Goal: Information Seeking & Learning: Learn about a topic

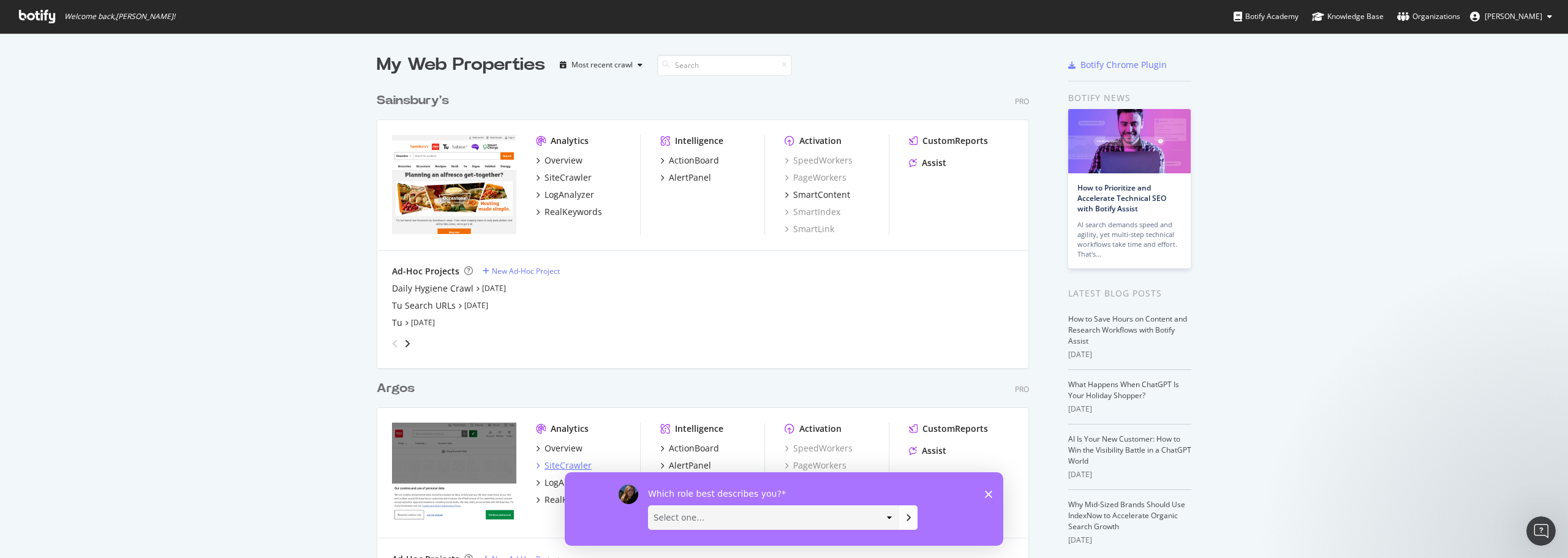
click at [554, 470] on div "SiteCrawler" at bounding box center [568, 465] width 47 height 13
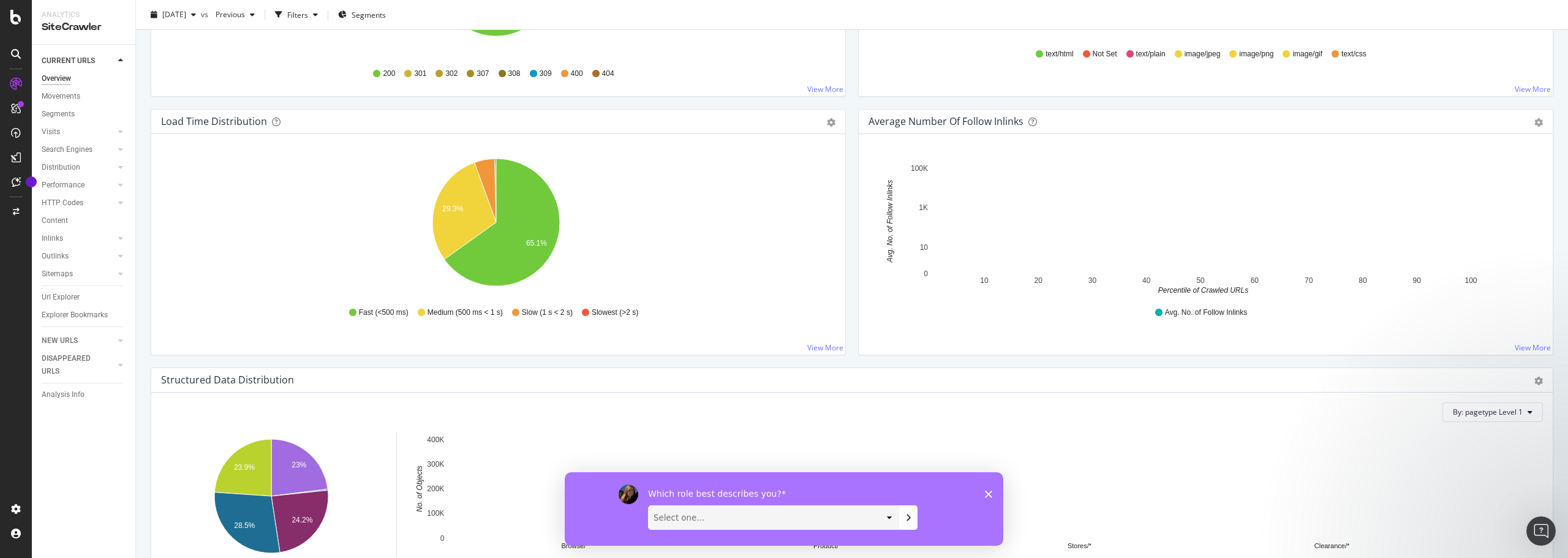
scroll to position [851, 0]
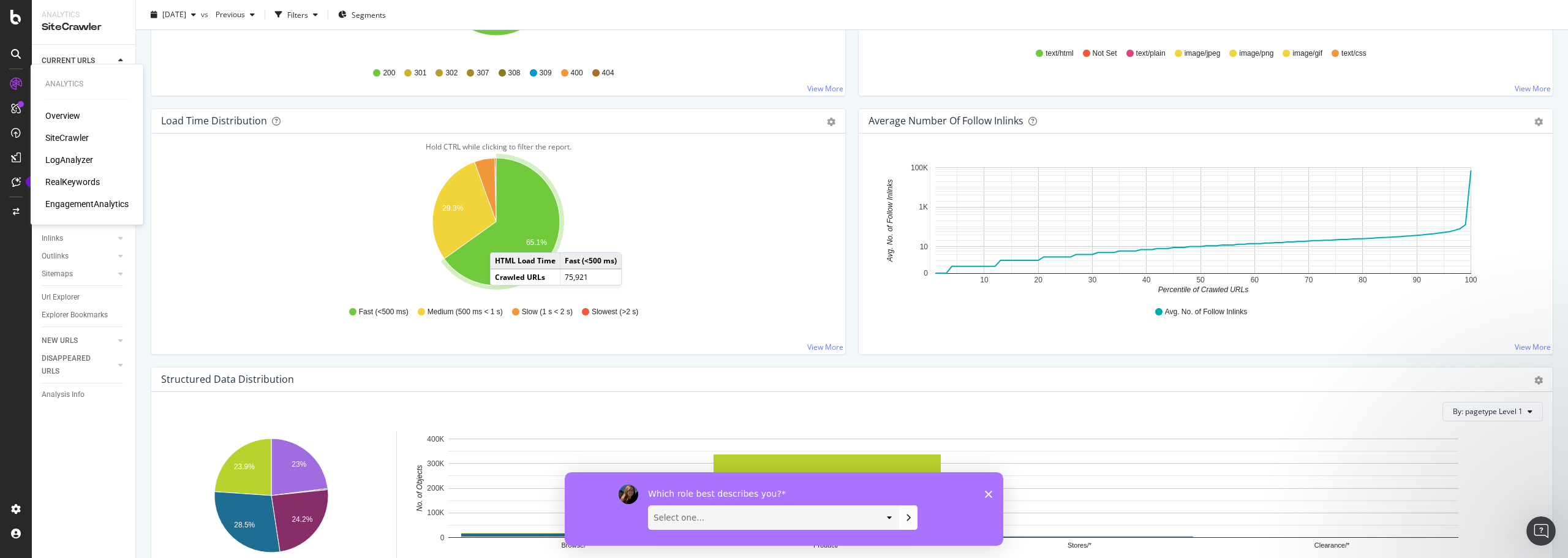
click at [66, 211] on div "Analytics Overview SiteCrawler LogAnalyzer RealKeywords EngagementAnalytics" at bounding box center [87, 144] width 103 height 156
click at [66, 207] on div "EngagementAnalytics" at bounding box center [87, 204] width 83 height 13
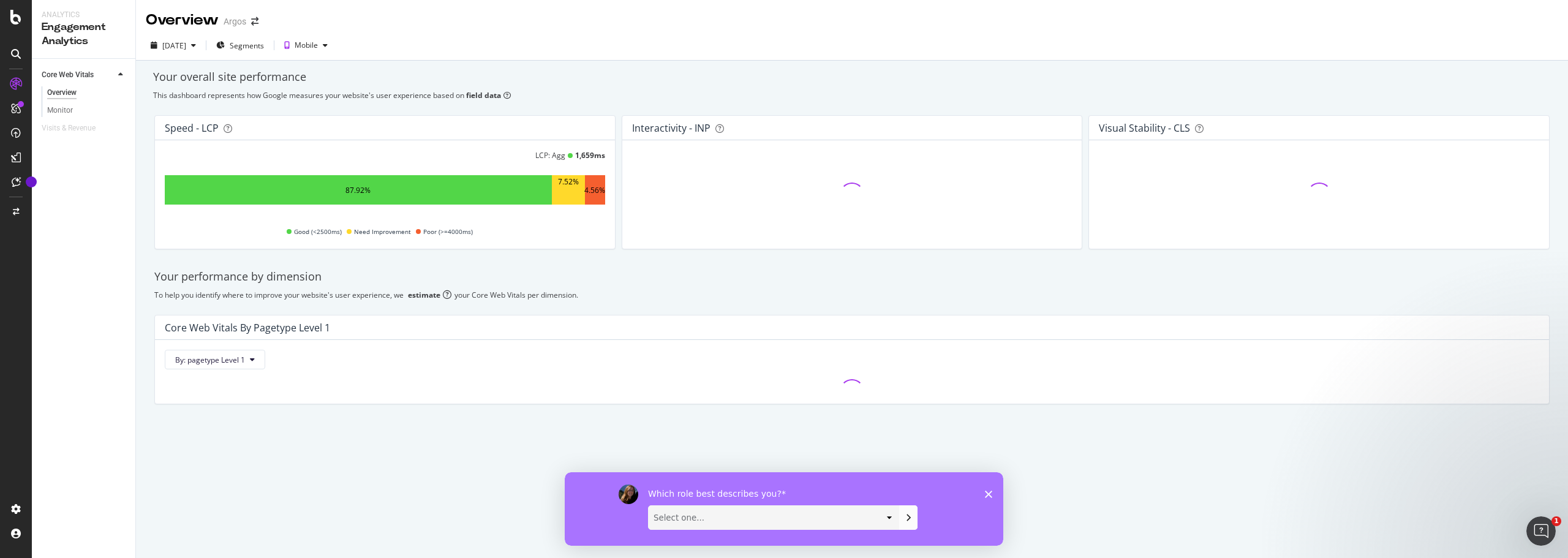
click at [990, 497] on icon "Close survey" at bounding box center [988, 493] width 8 height 8
